Goal: Transaction & Acquisition: Obtain resource

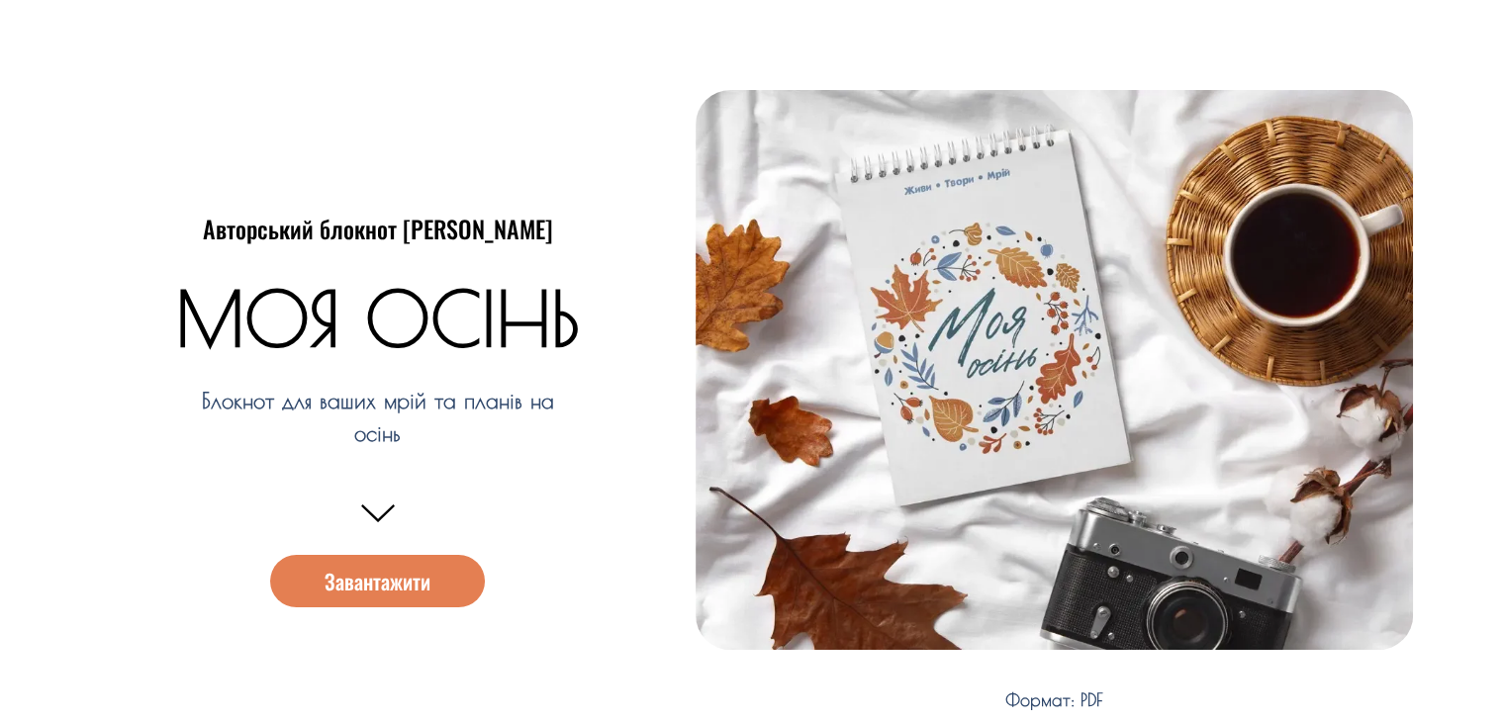
click at [385, 585] on span "Завантажити" at bounding box center [378, 581] width 106 height 21
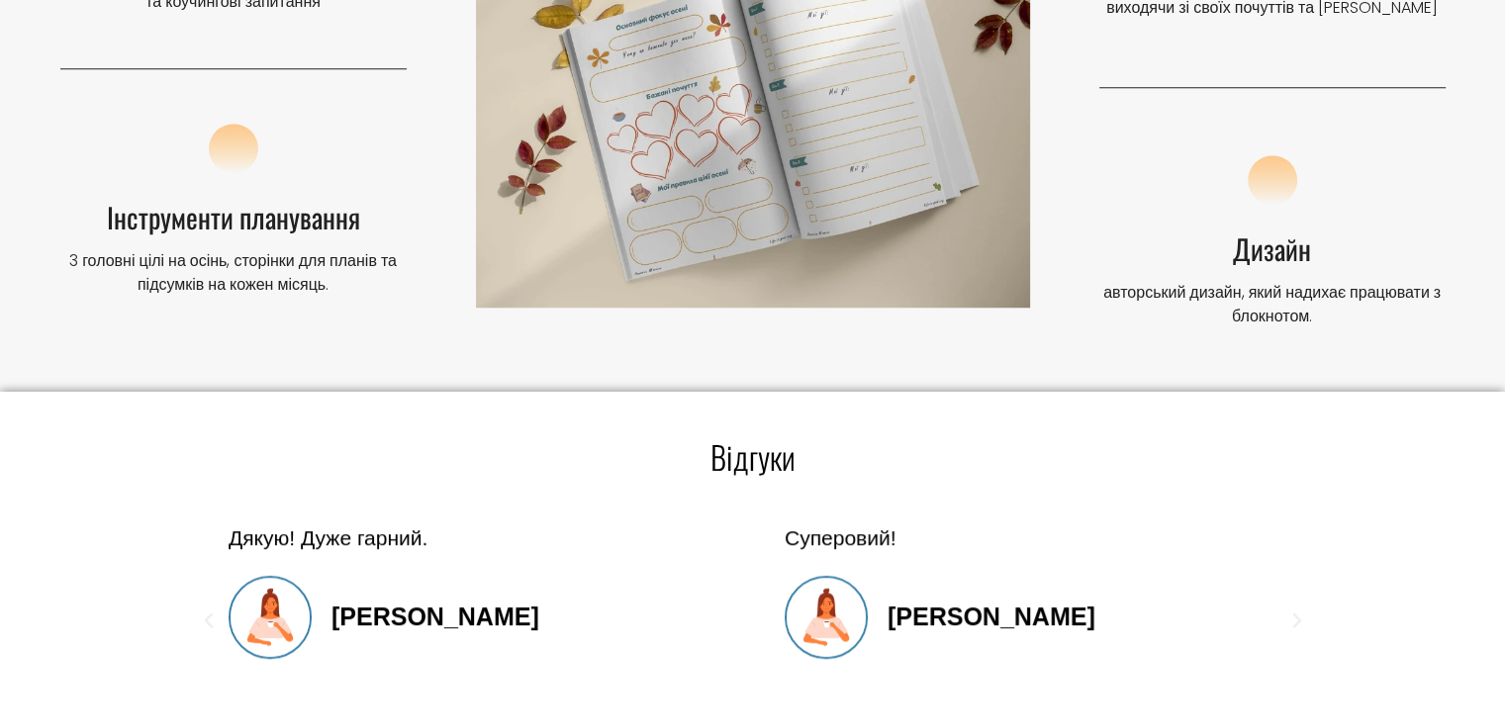
scroll to position [1700, 0]
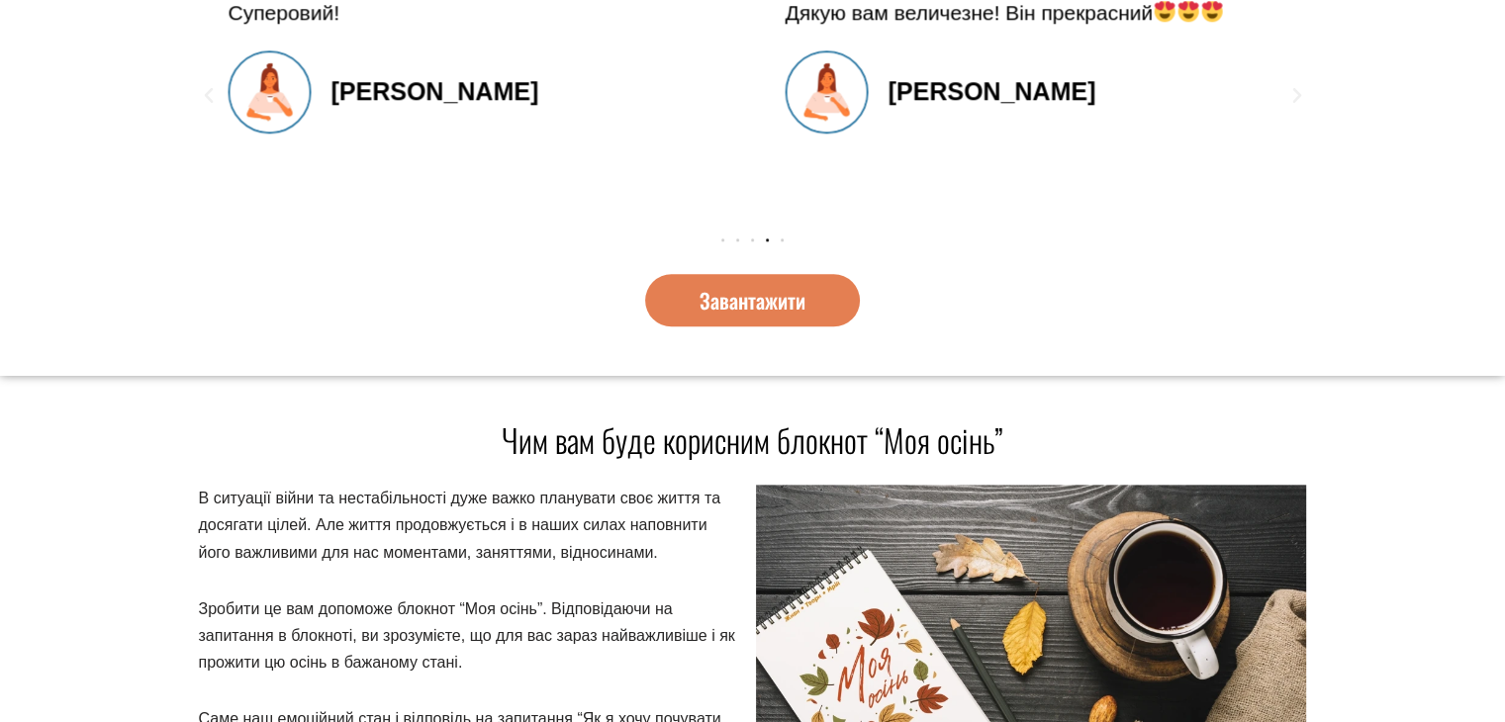
click at [737, 302] on span "Завантажити" at bounding box center [753, 300] width 106 height 21
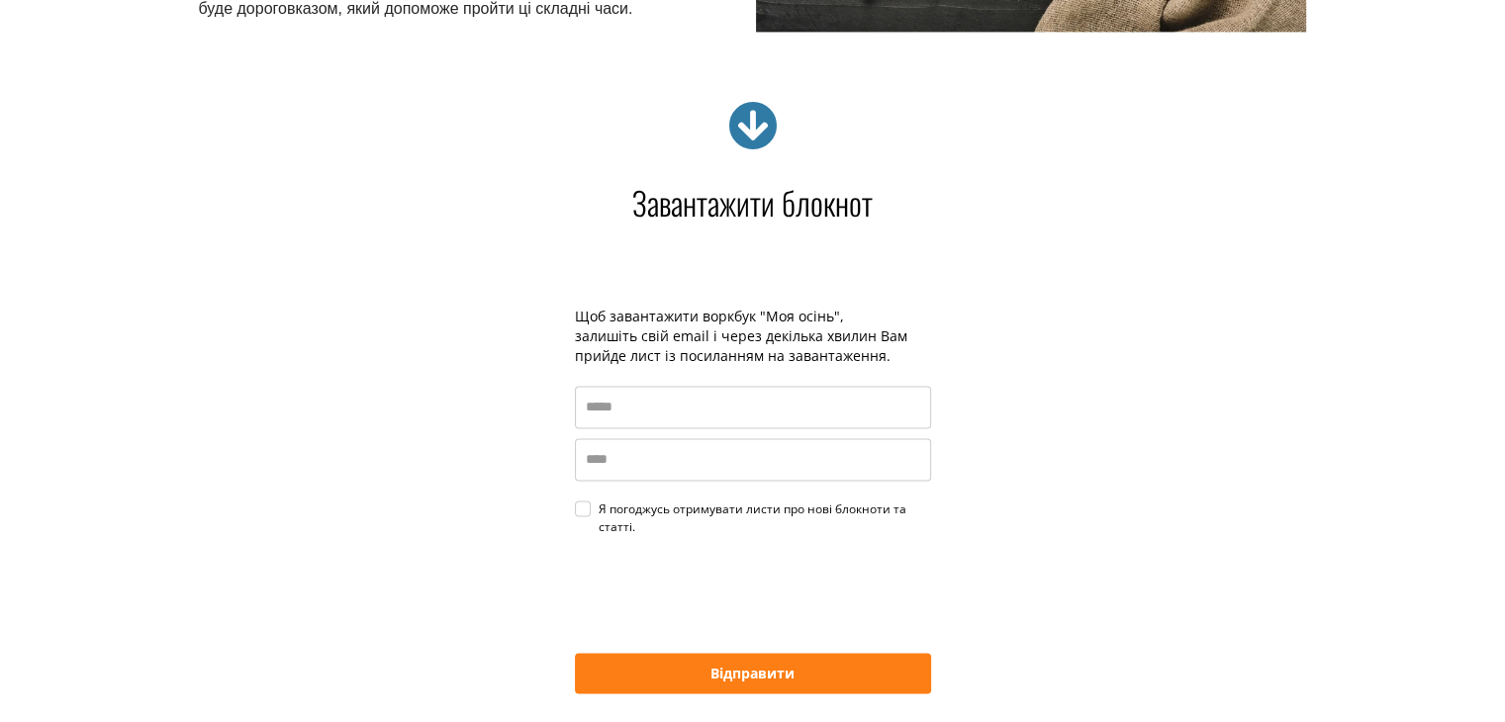
scroll to position [3085, 0]
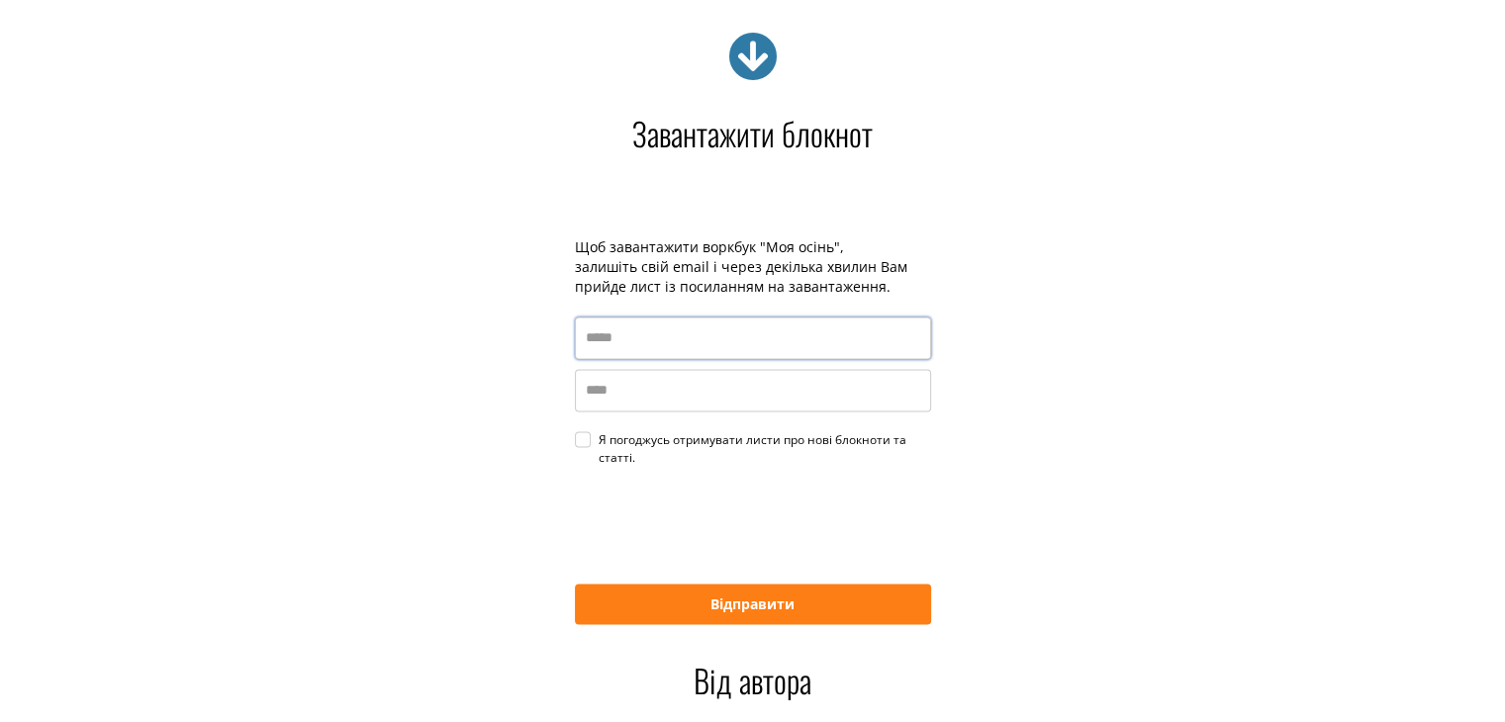
click at [672, 347] on input "email" at bounding box center [753, 338] width 356 height 43
type input "**********"
type input "*******"
click at [599, 437] on div "Я погоджусь отримувати листи про нові блокноти та статті." at bounding box center [765, 449] width 332 height 36
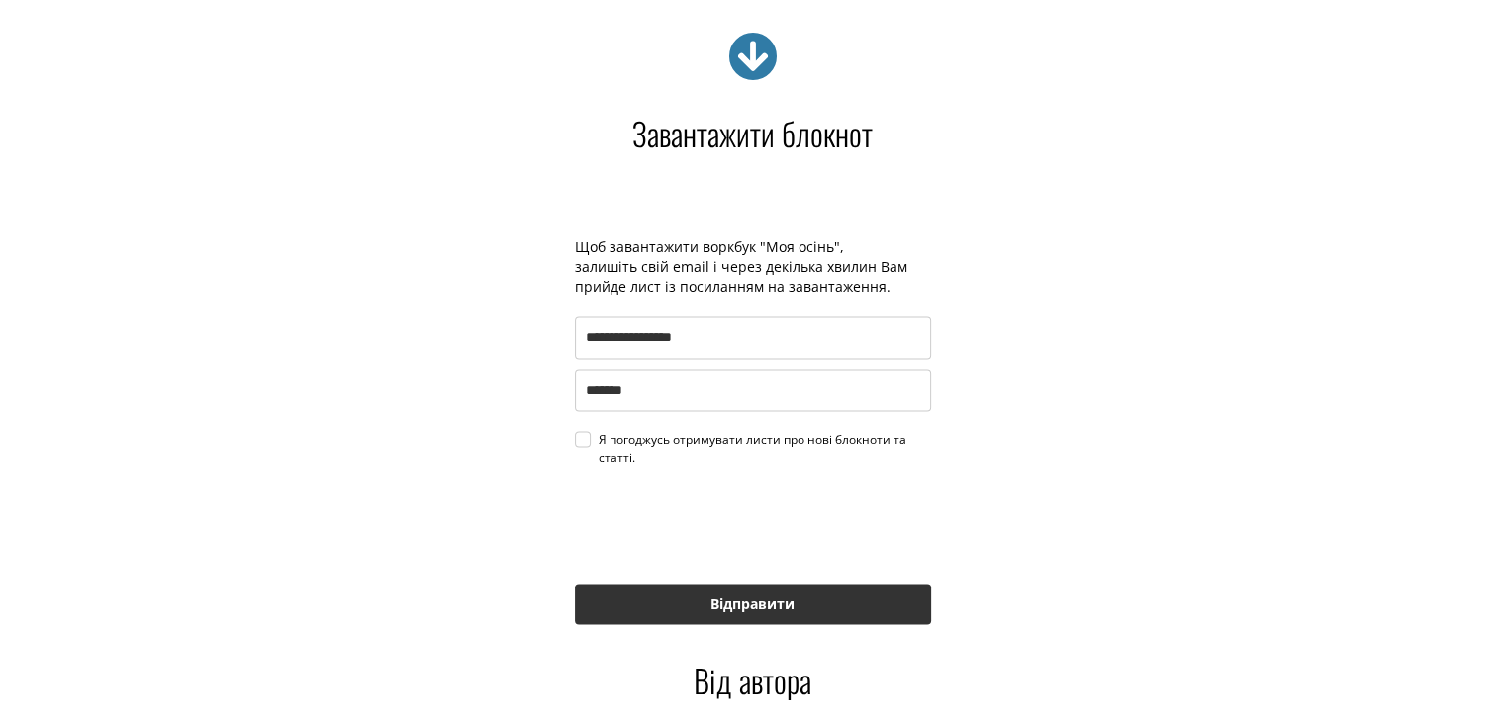
click at [719, 603] on button "Відправити" at bounding box center [753, 604] width 356 height 41
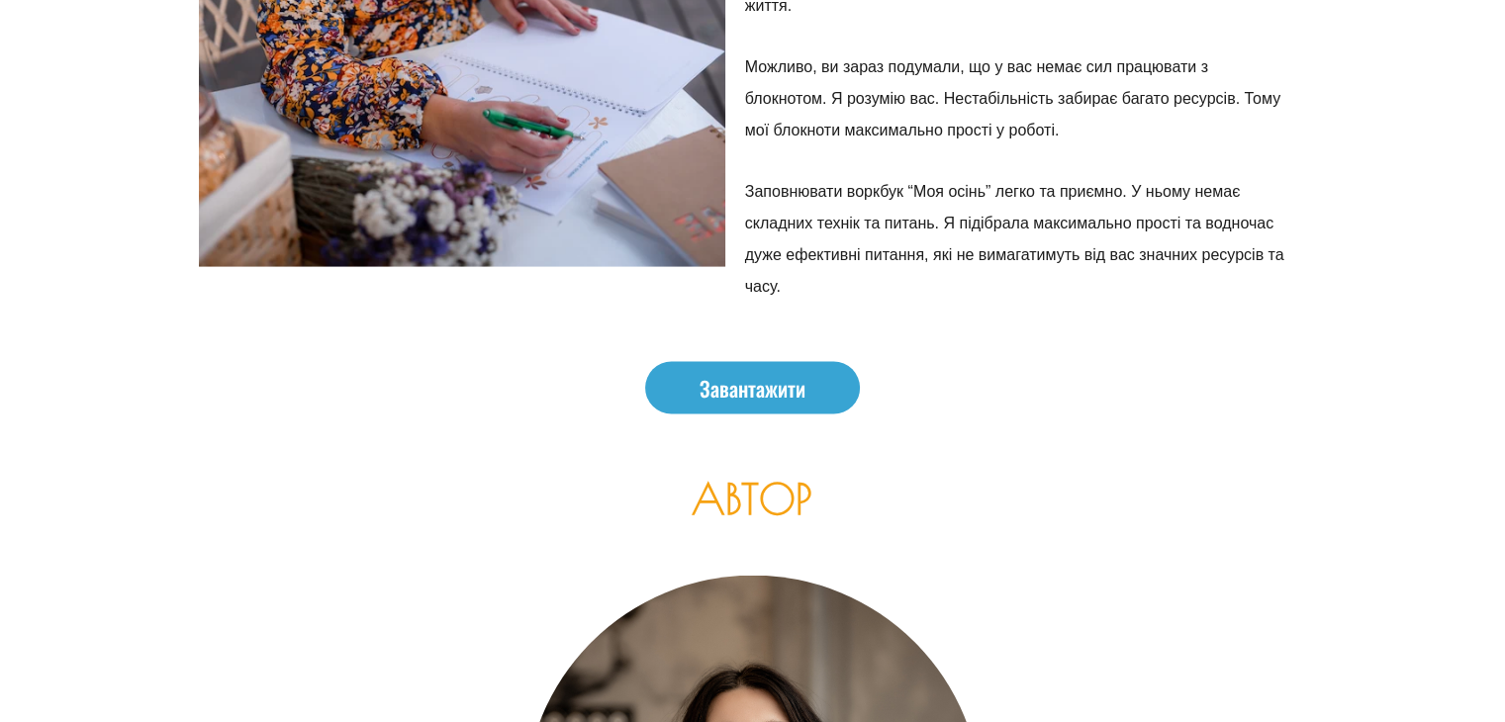
scroll to position [3930, 0]
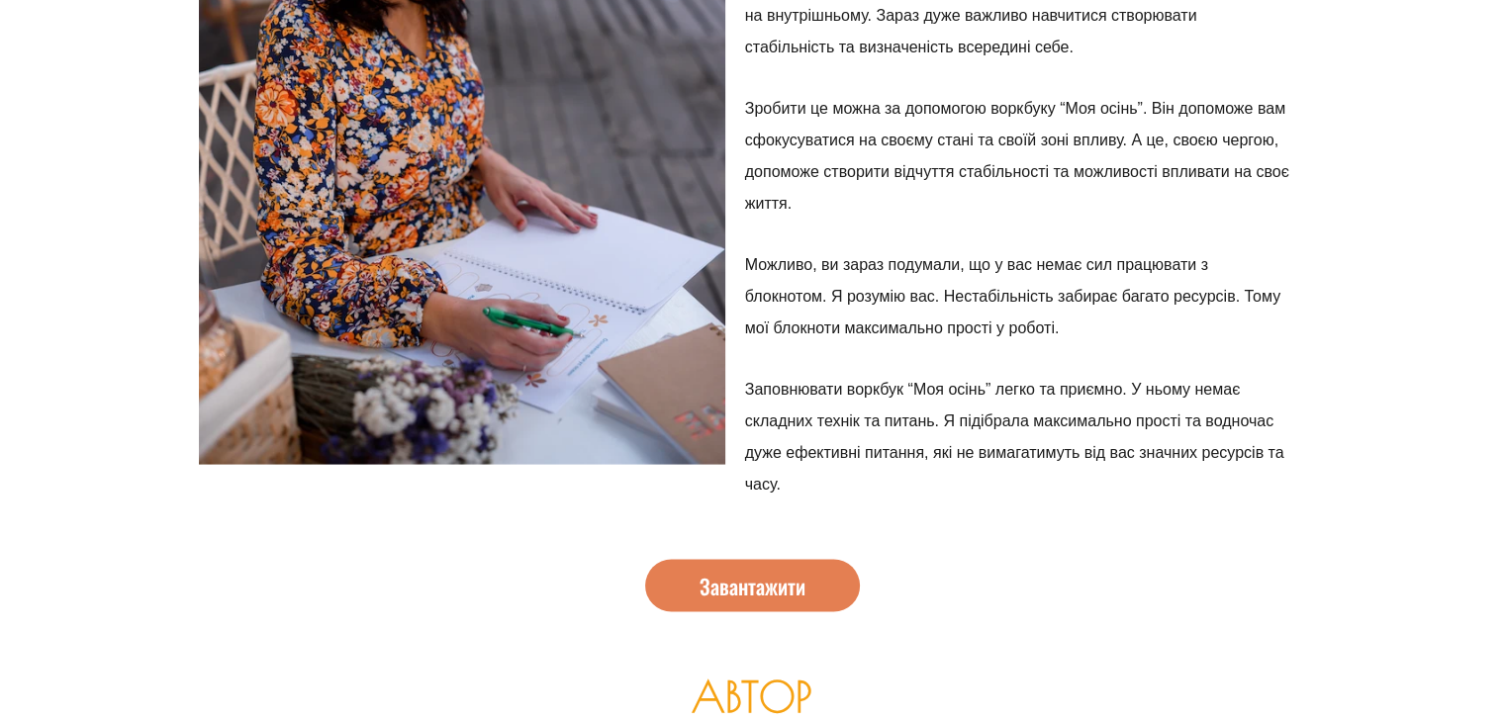
click at [767, 583] on span "Завантажити" at bounding box center [753, 586] width 106 height 21
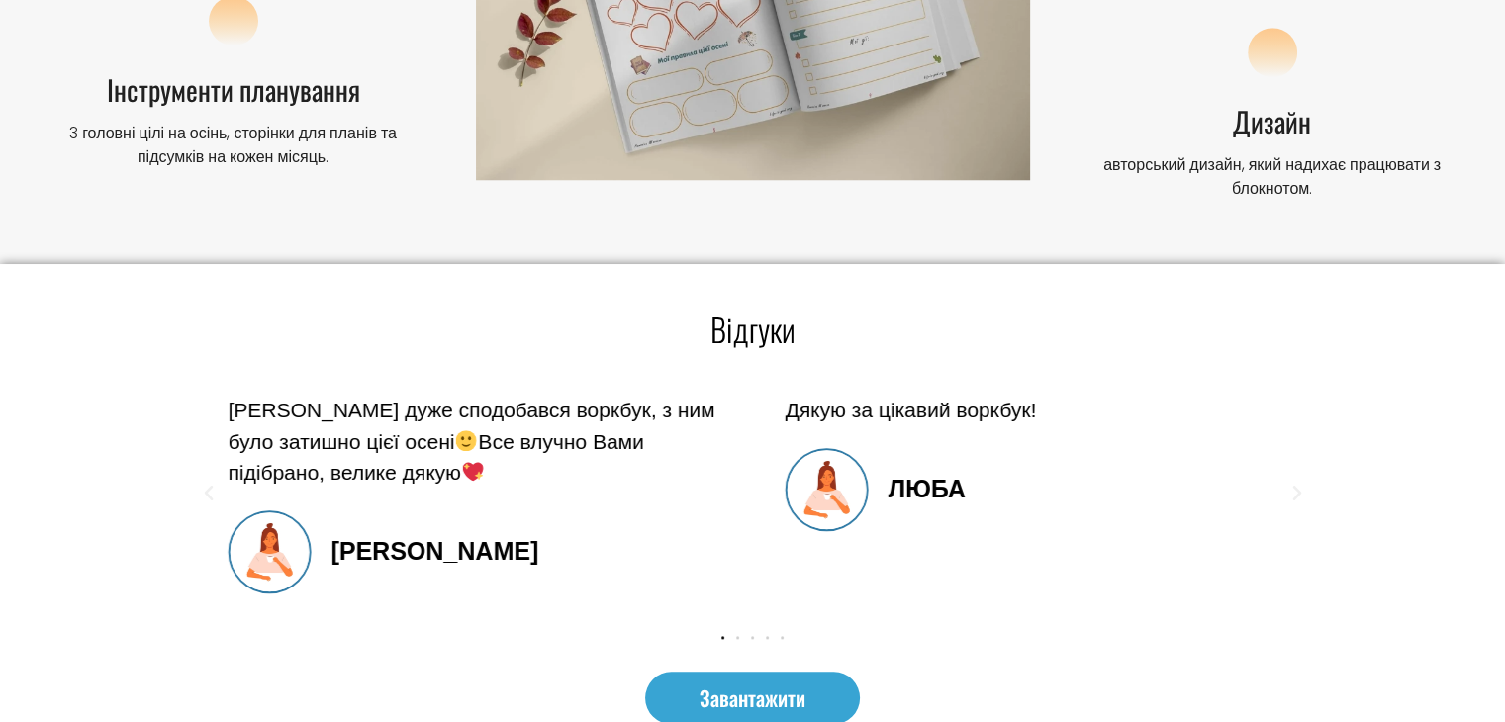
scroll to position [1799, 0]
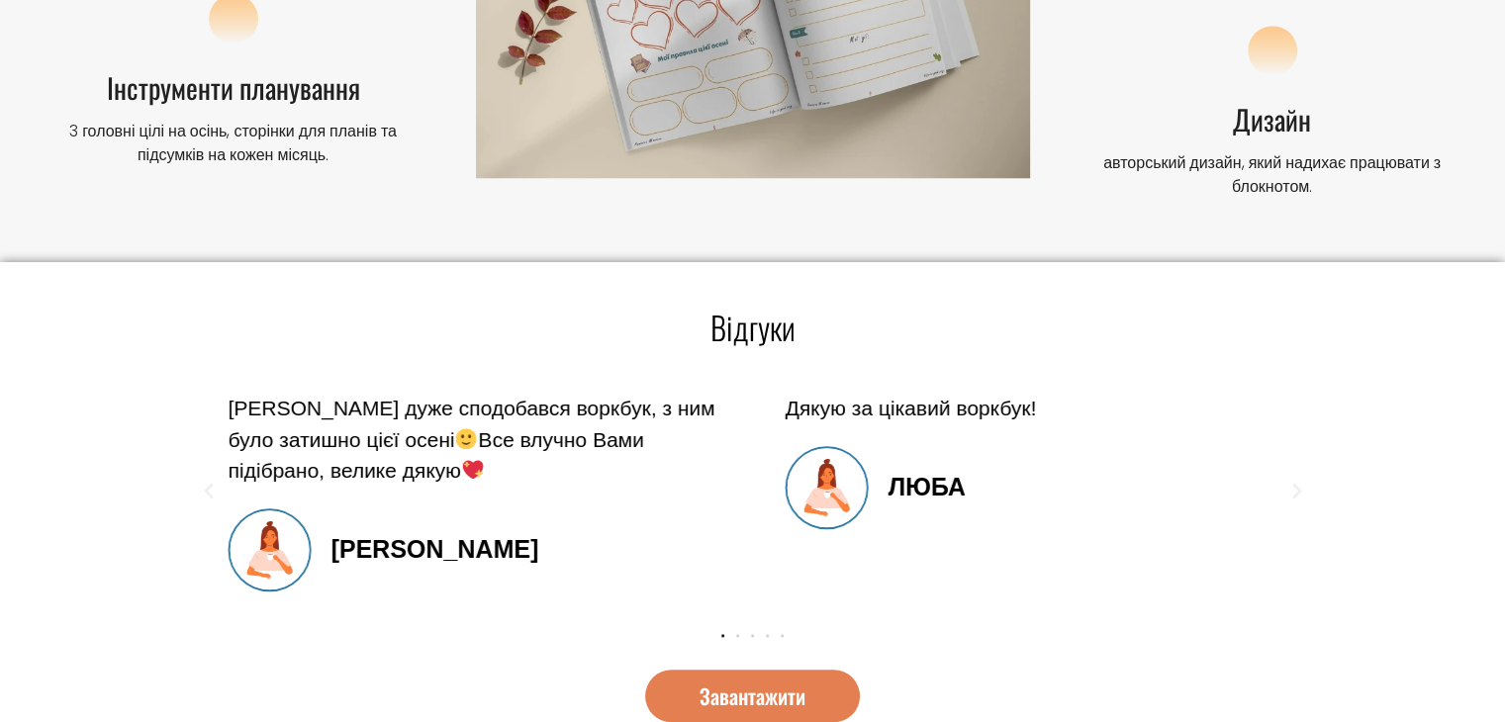
click at [728, 691] on span "Завантажити" at bounding box center [753, 696] width 106 height 21
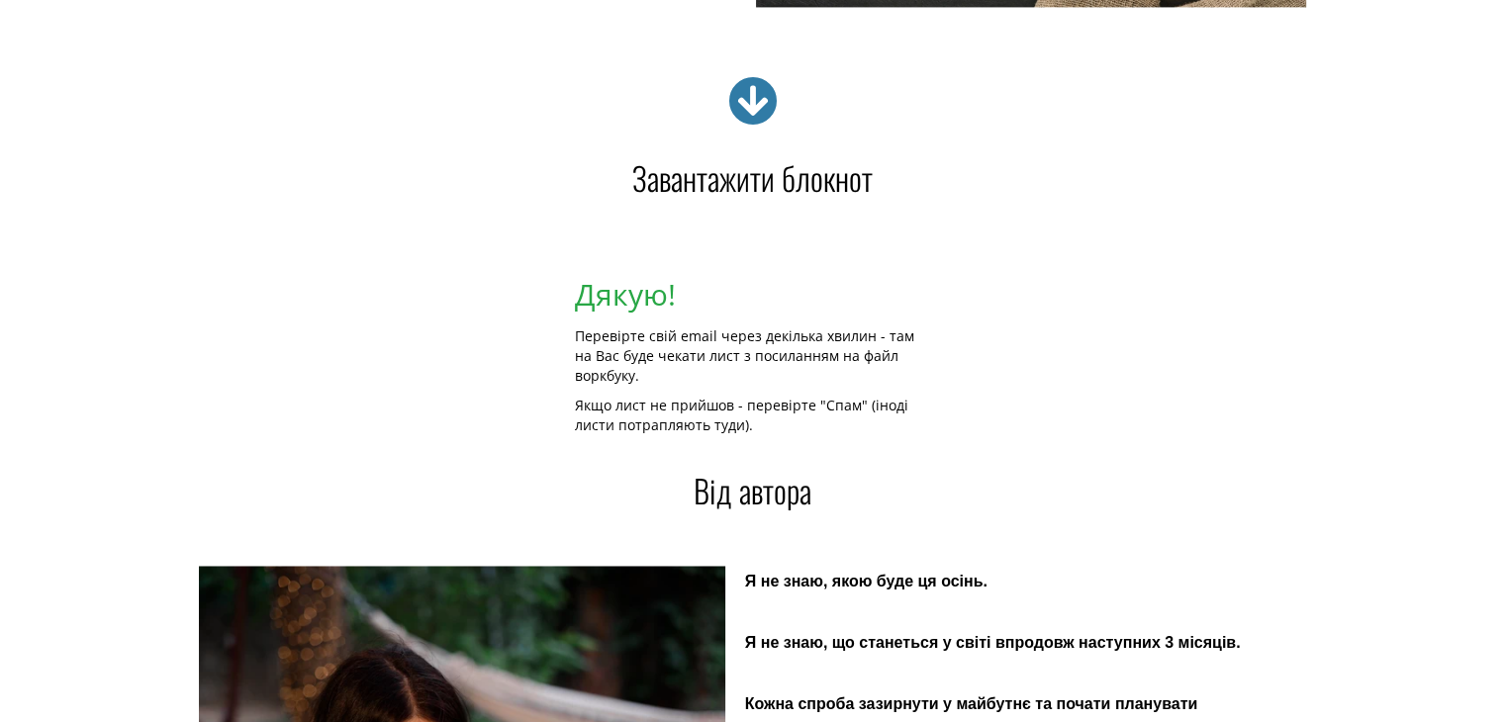
scroll to position [3085, 0]
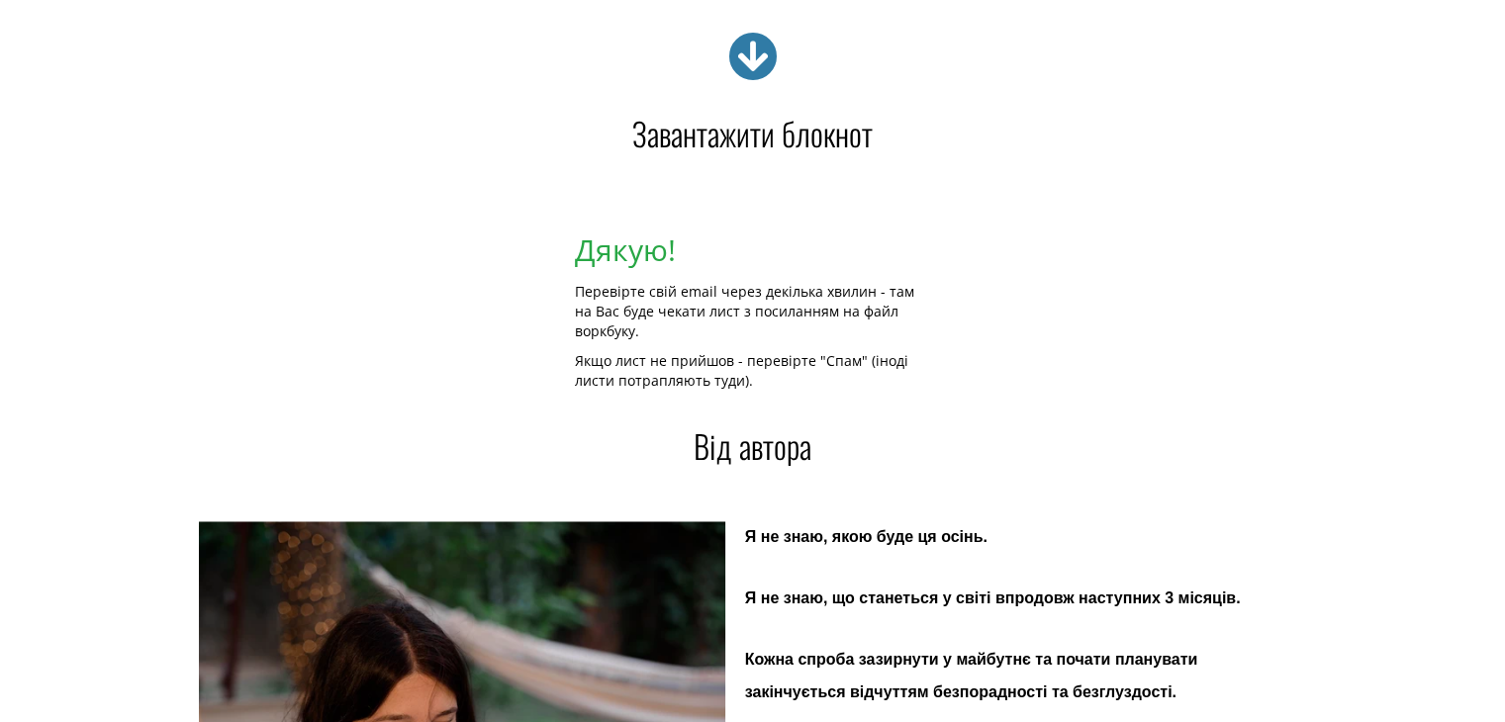
click at [755, 47] on icon at bounding box center [752, 56] width 49 height 49
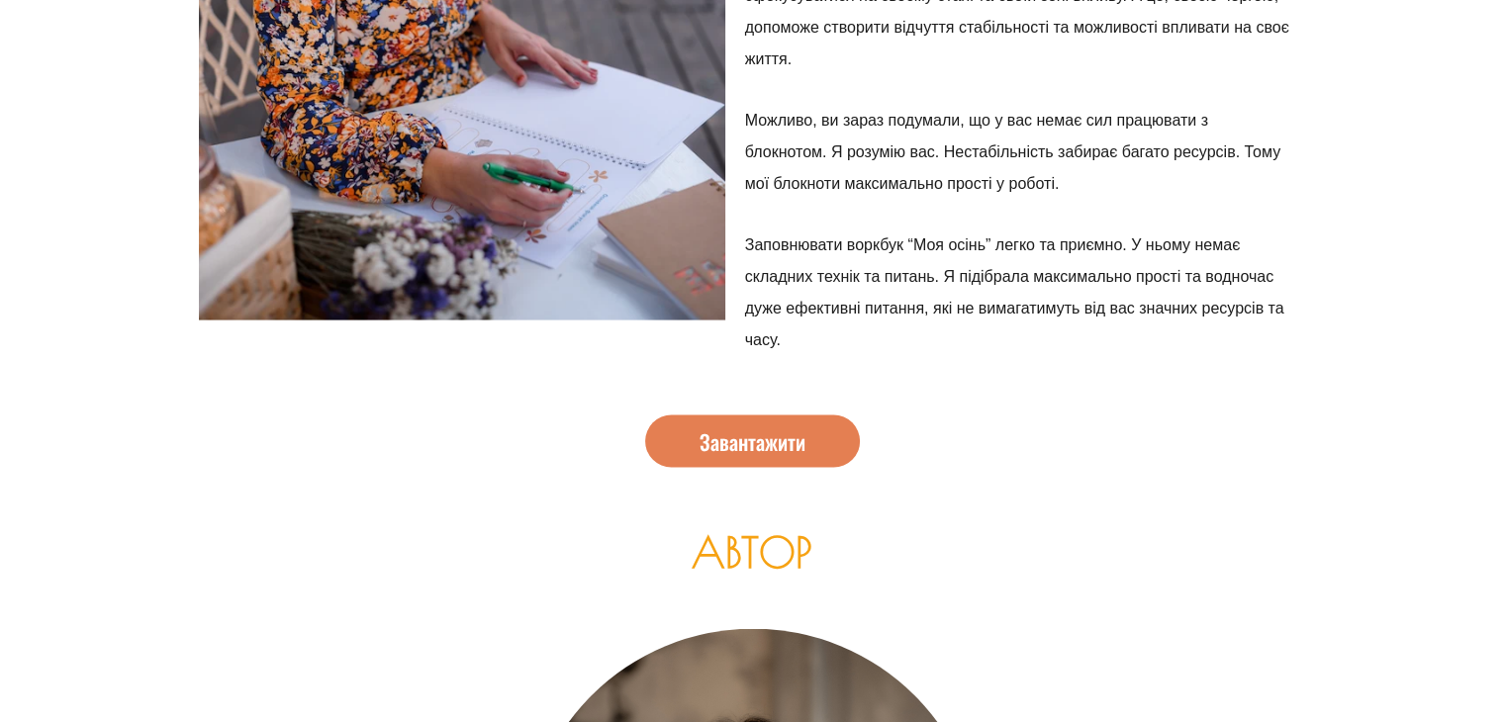
click at [770, 443] on span "Завантажити" at bounding box center [753, 441] width 106 height 21
